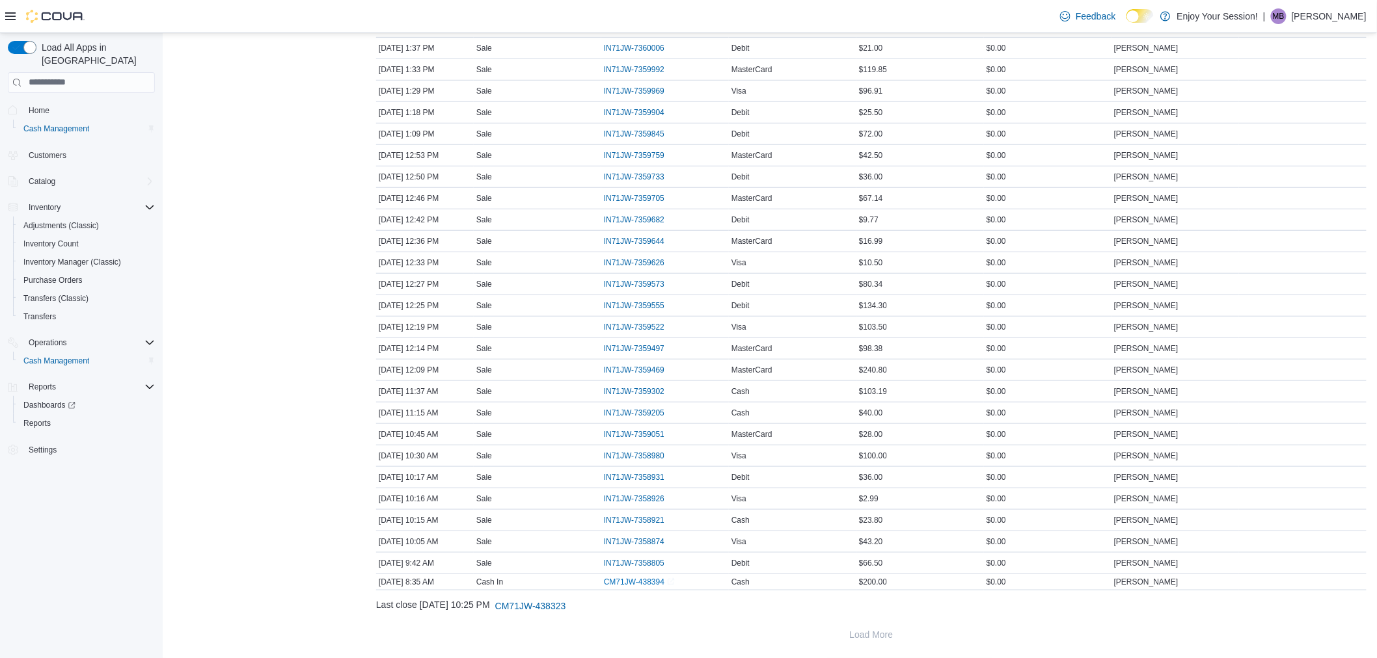
scroll to position [290, 0]
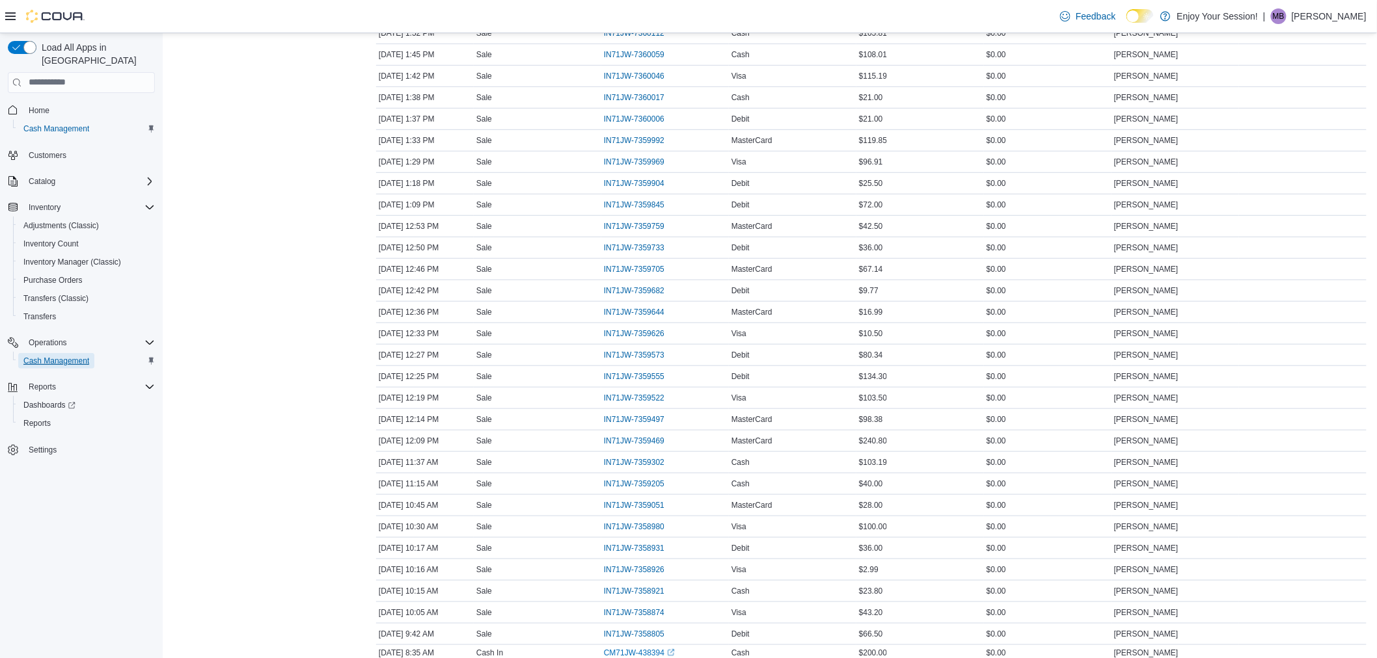
click at [87, 356] on span "Cash Management" at bounding box center [56, 361] width 66 height 10
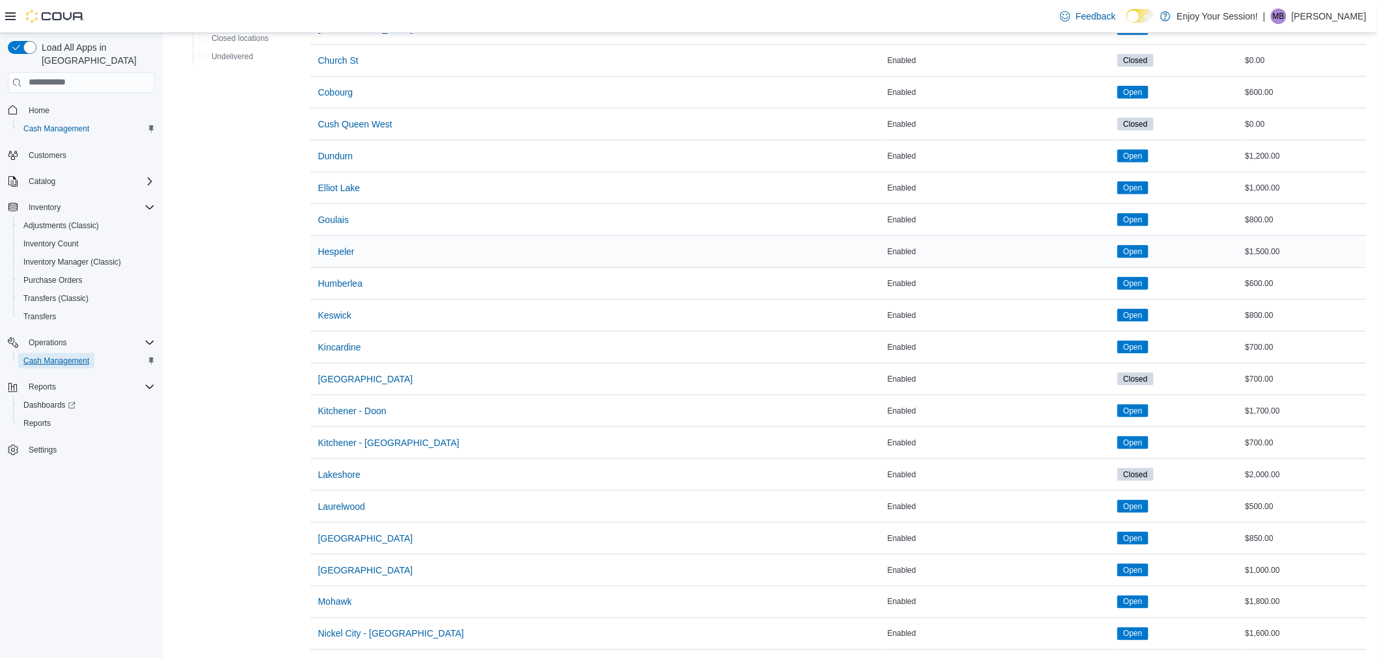
scroll to position [507, 0]
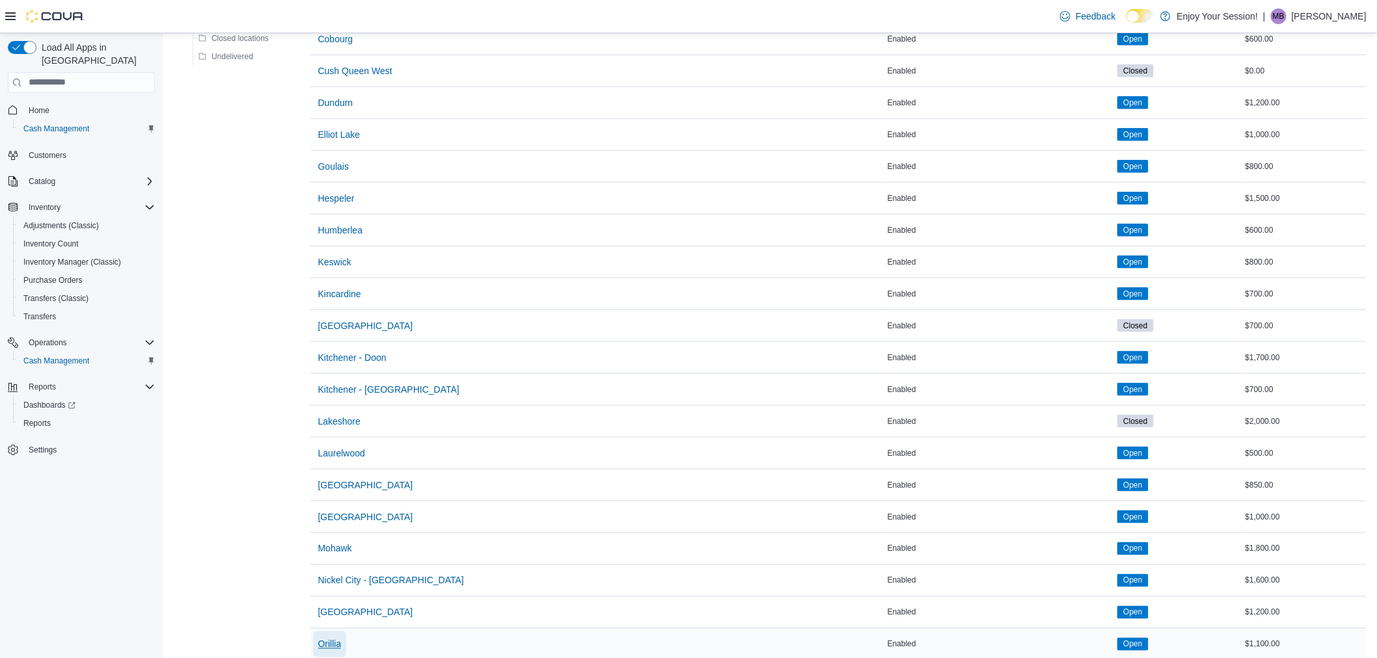
click at [330, 647] on span "Orillia" at bounding box center [329, 644] width 23 height 13
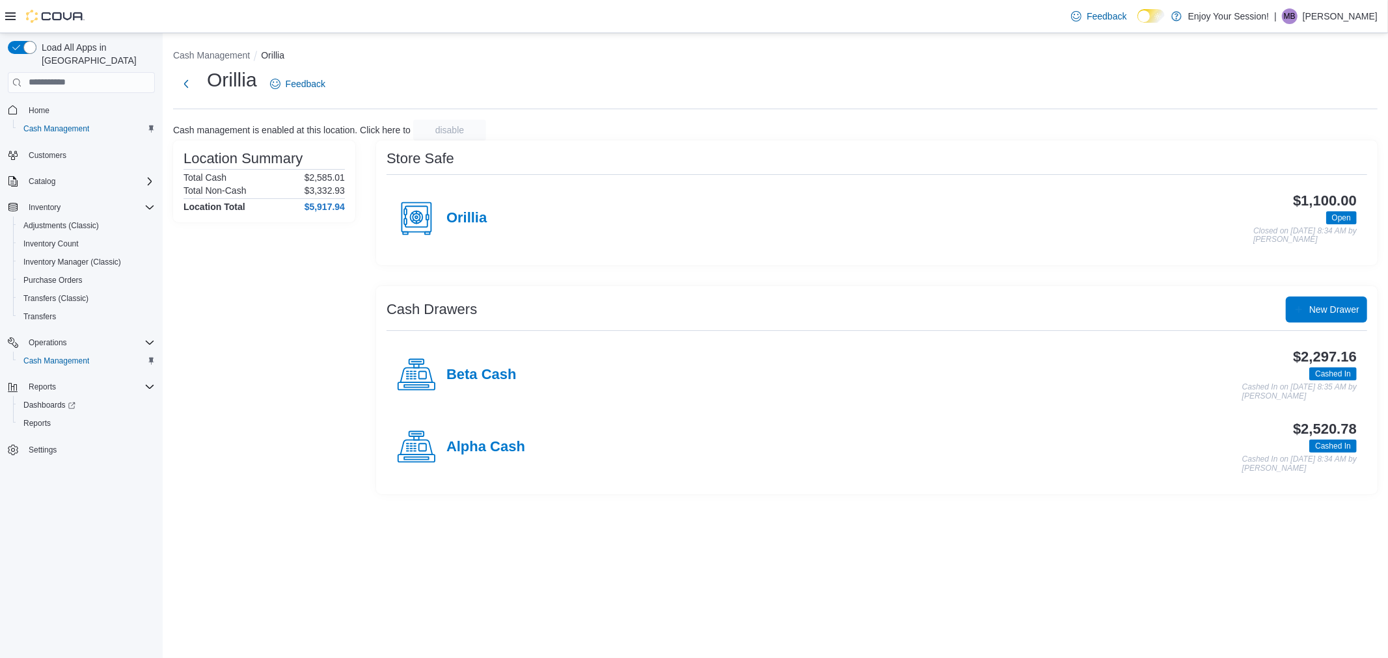
click at [492, 457] on div "Alpha Cash" at bounding box center [461, 447] width 128 height 39
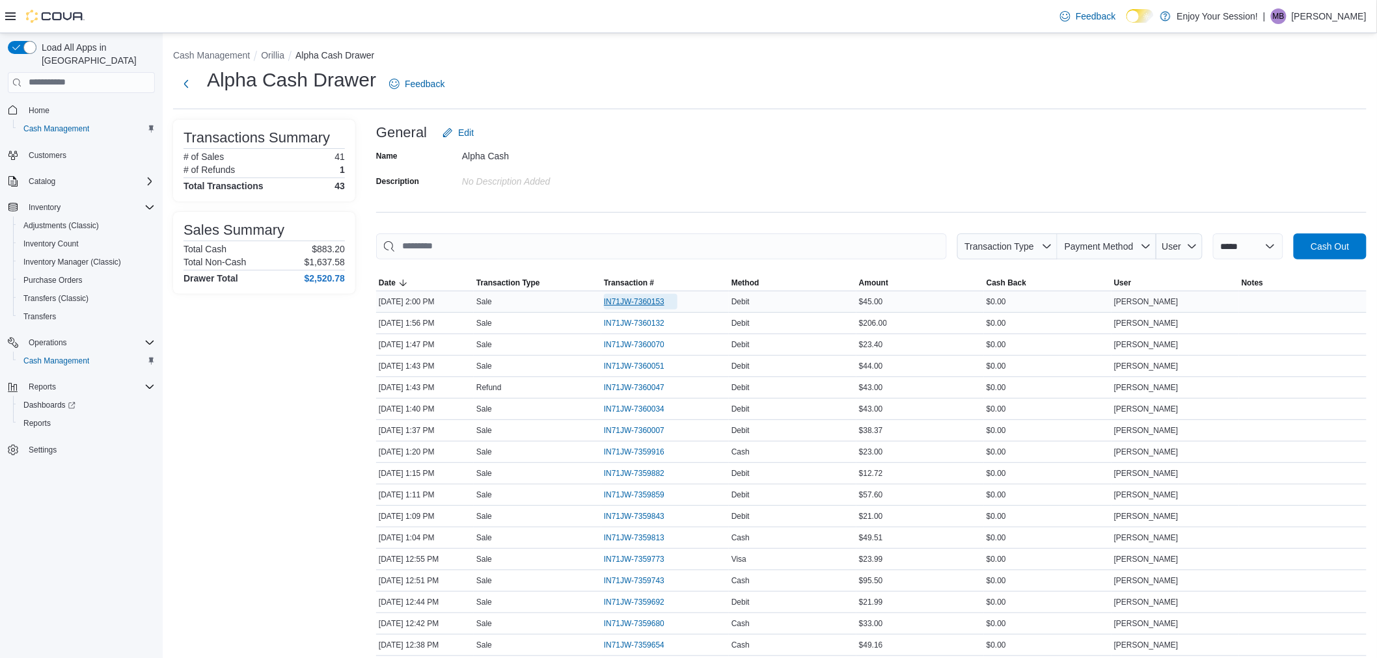
click at [645, 300] on span "IN71JW-7360153" at bounding box center [634, 302] width 60 height 10
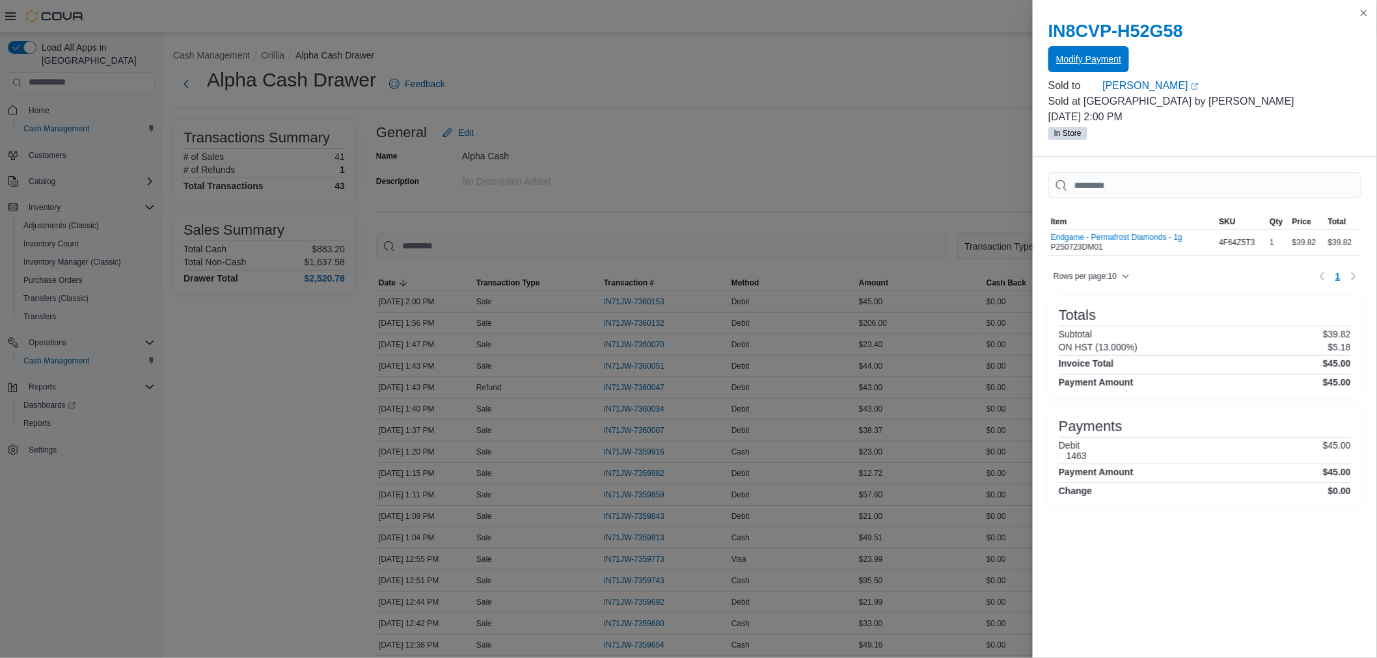
click at [1083, 57] on span "Modify Payment" at bounding box center [1088, 59] width 65 height 13
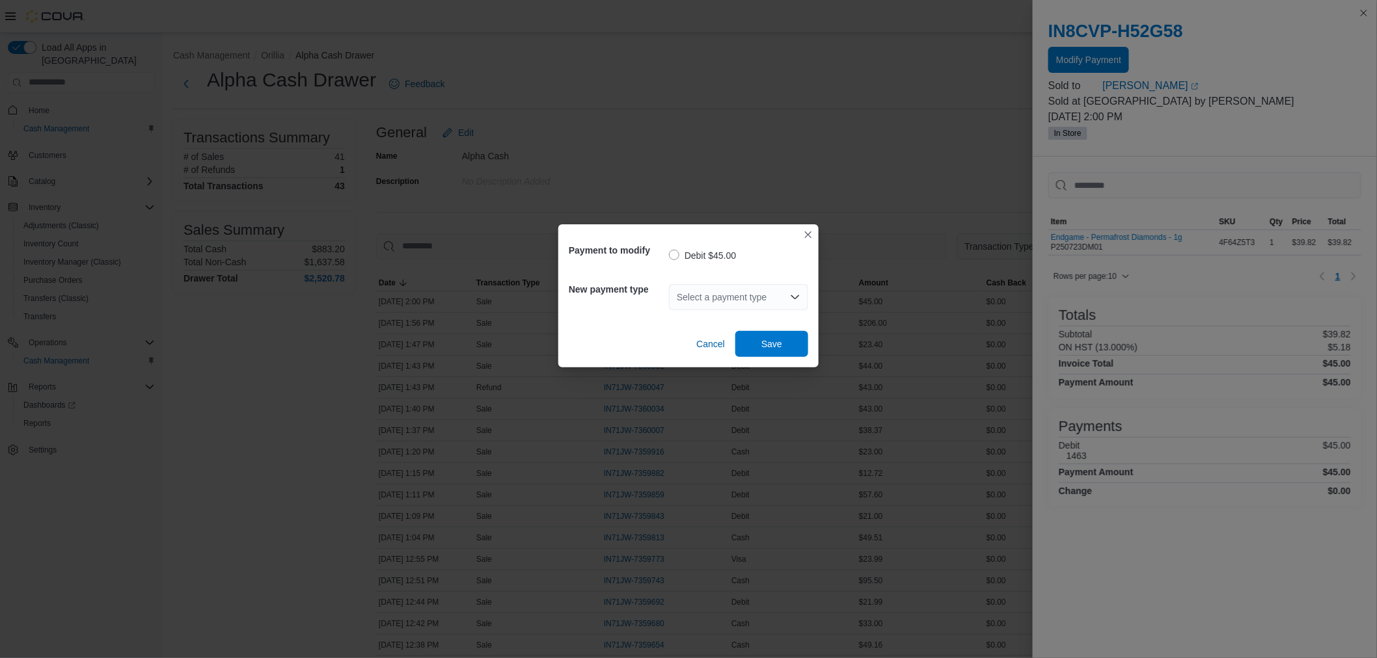
click at [798, 300] on icon "Open list of options" at bounding box center [795, 297] width 10 height 10
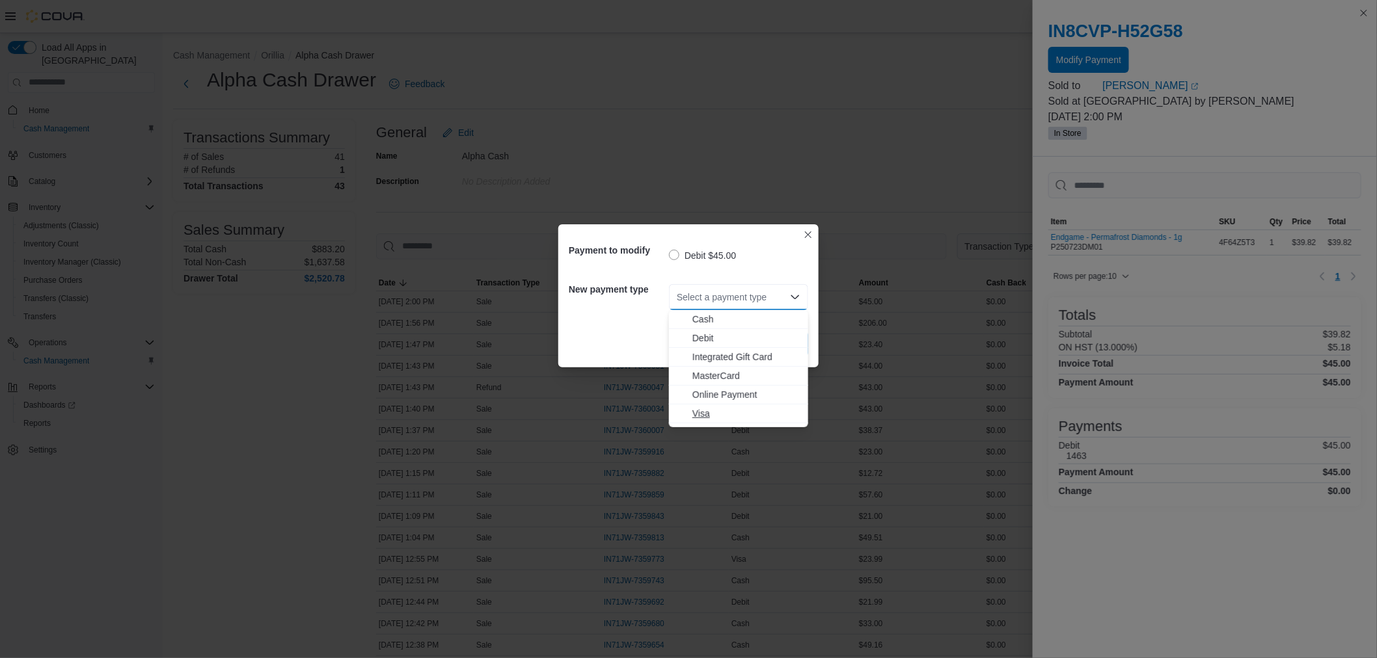
click at [707, 412] on span "Visa" at bounding box center [746, 413] width 108 height 13
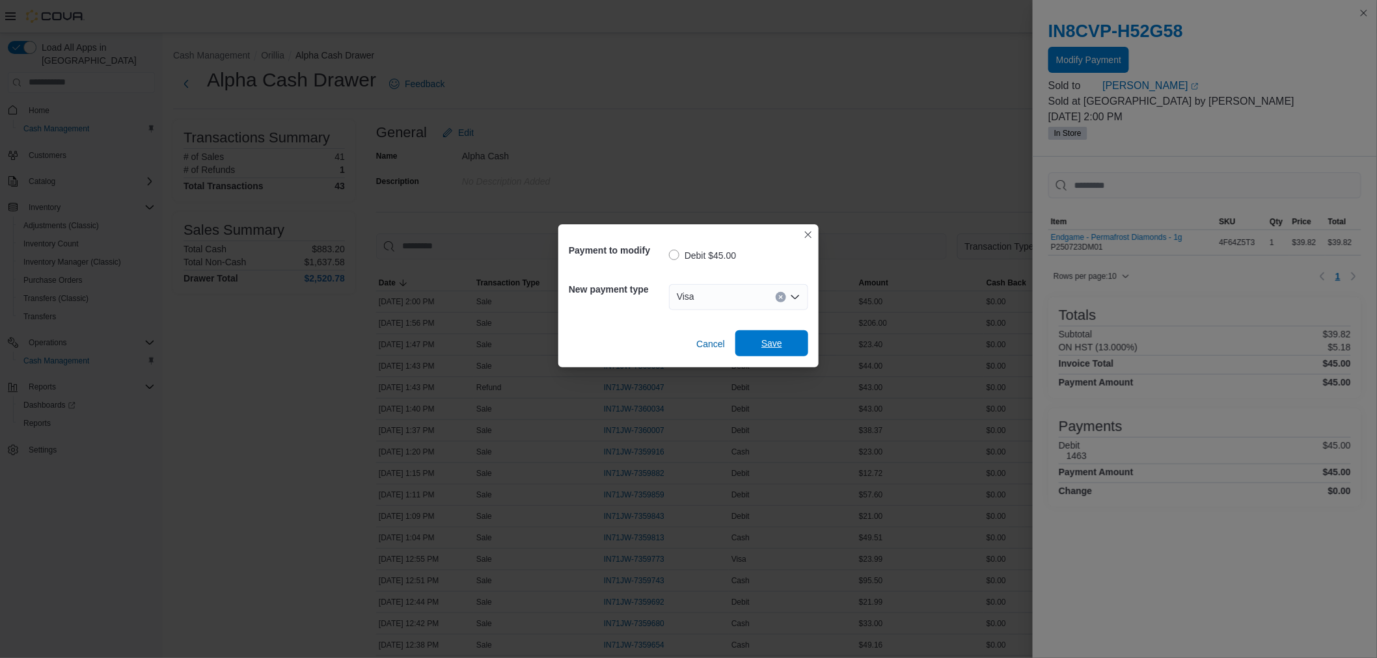
click at [766, 342] on span "Save" at bounding box center [771, 343] width 21 height 13
